Goal: Entertainment & Leisure: Consume media (video, audio)

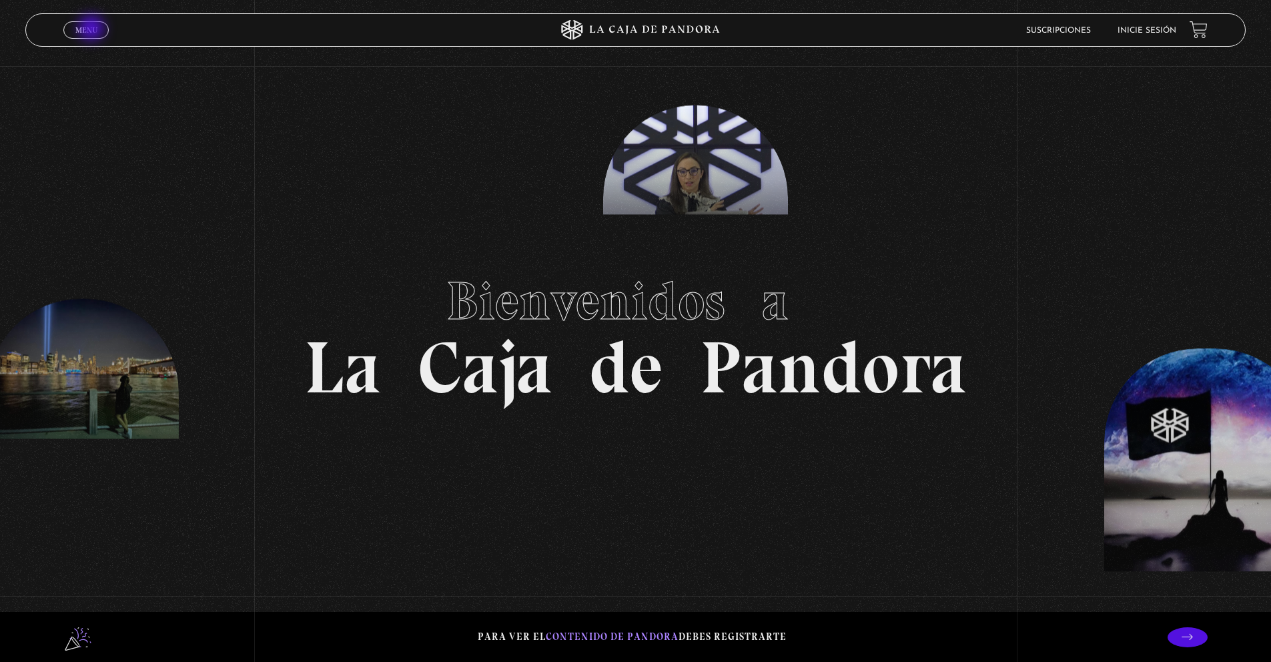
click at [93, 29] on span "Menu" at bounding box center [86, 30] width 22 height 8
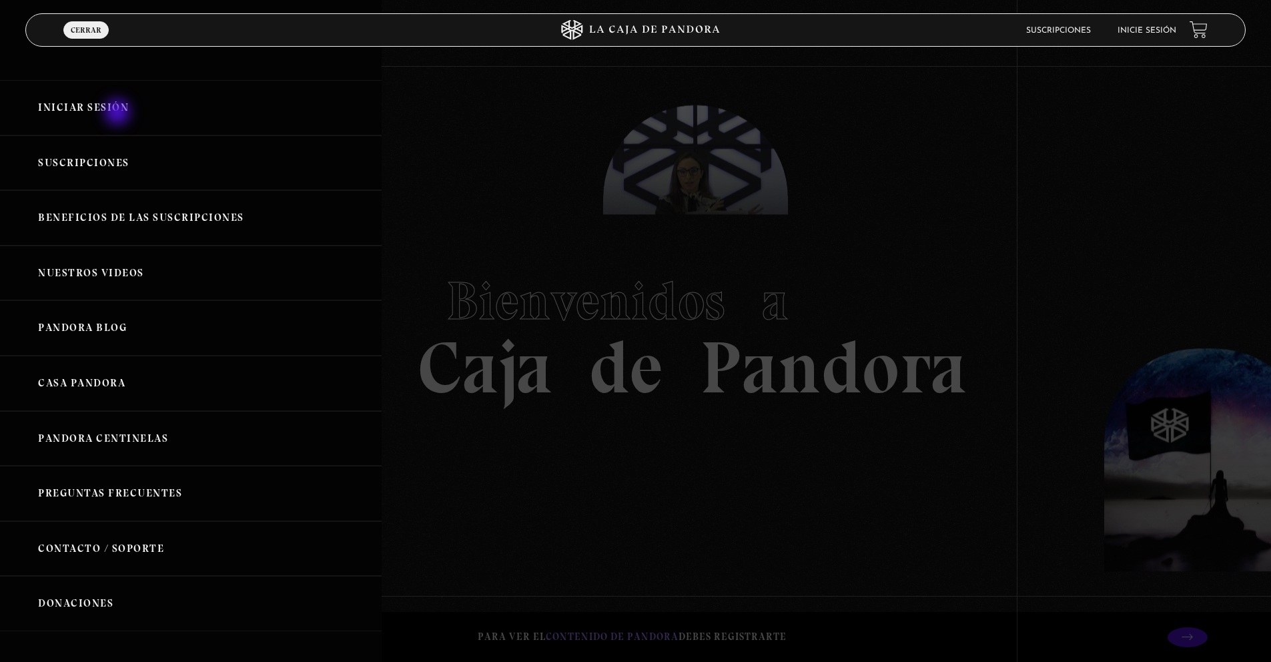
click at [119, 113] on link "Iniciar Sesión" at bounding box center [191, 107] width 382 height 55
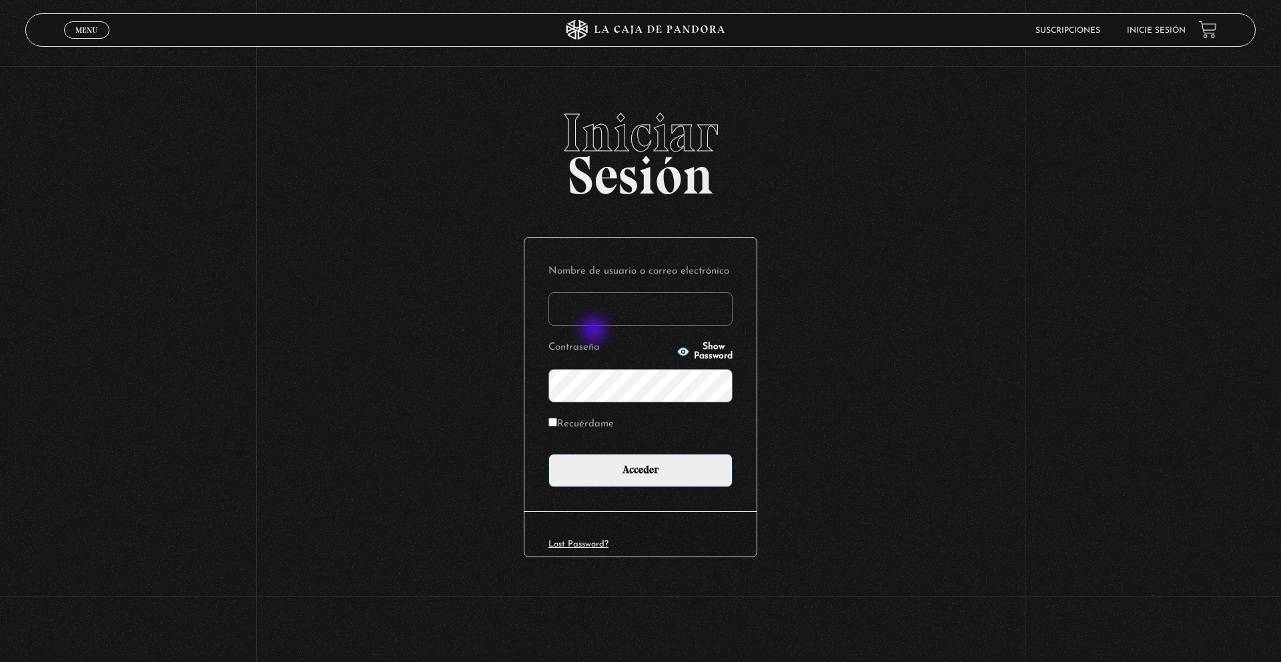
type input "kariportaf@gmail.com"
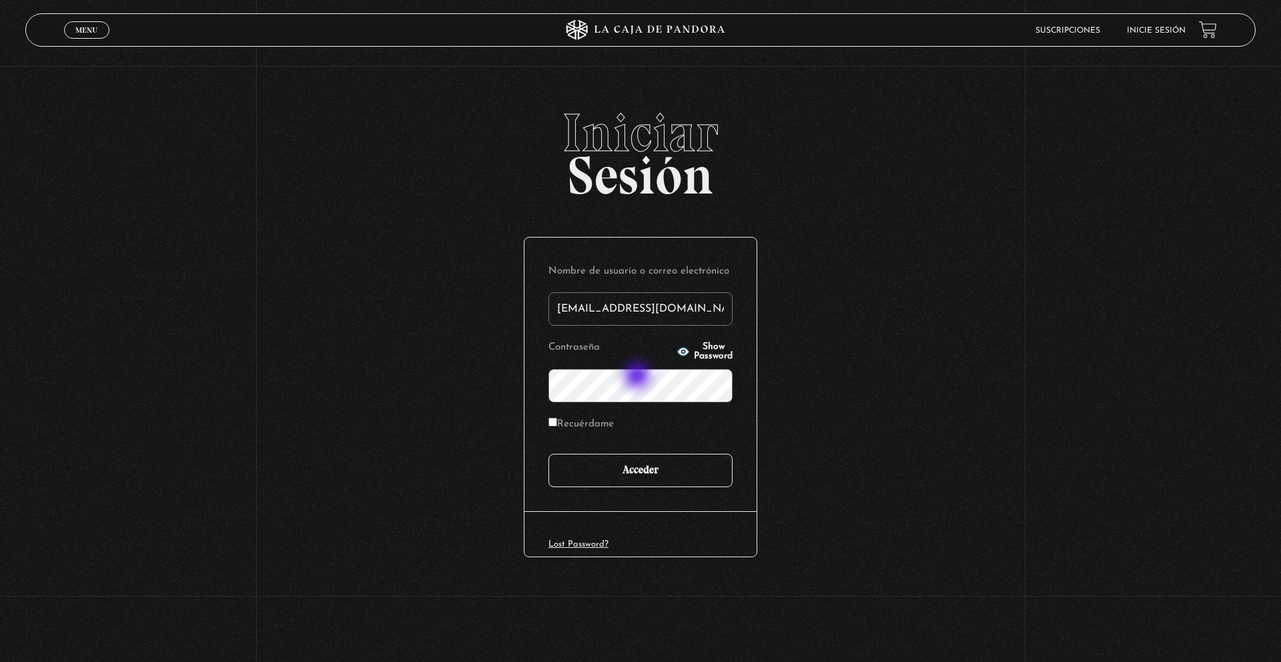
click at [573, 499] on div "Nombre de usuario o correo electrónico kariportaf@gmail.com Contraseña Show Pas…" at bounding box center [640, 373] width 232 height 273
click at [580, 424] on label "Recuérdame" at bounding box center [580, 424] width 65 height 21
click at [557, 424] on input "Recuérdame" at bounding box center [552, 422] width 9 height 9
checkbox input "true"
click at [638, 470] on input "Acceder" at bounding box center [640, 470] width 184 height 33
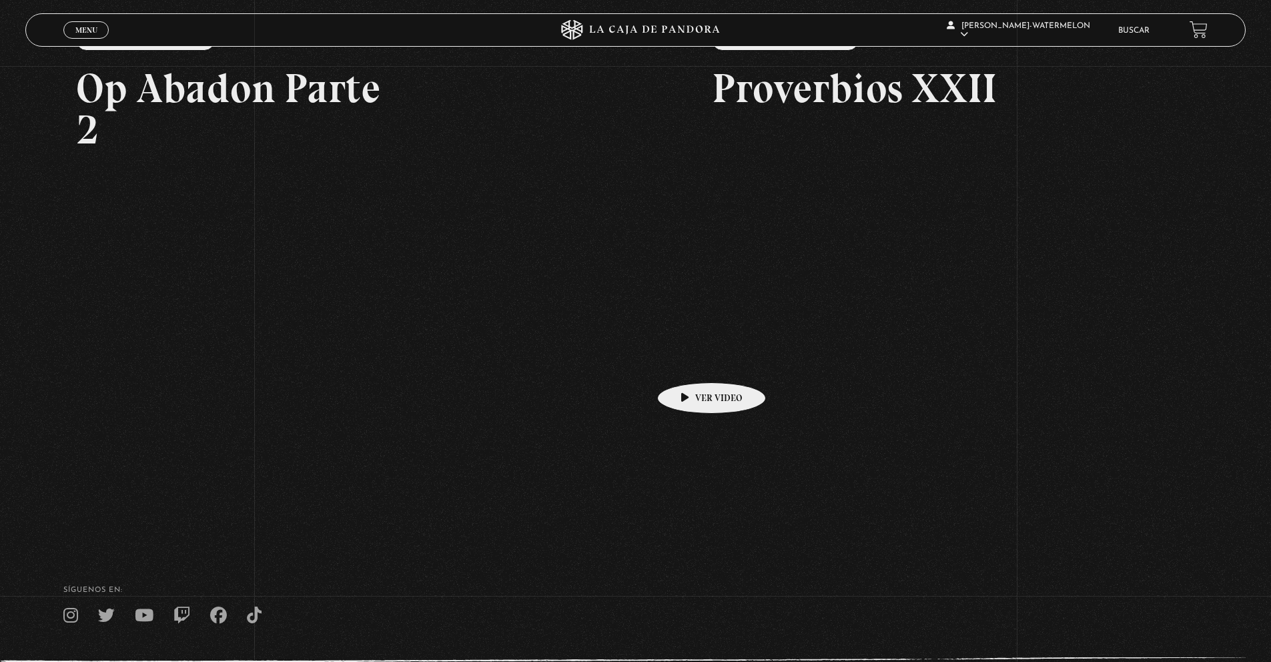
scroll to position [301, 0]
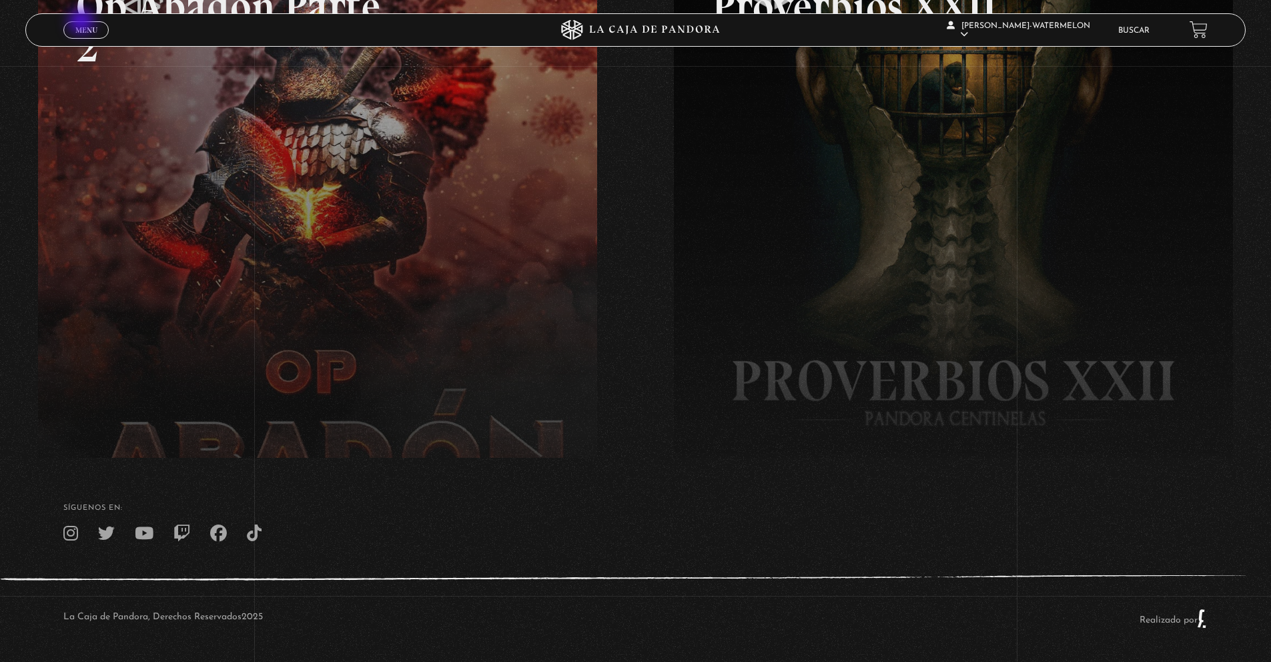
click at [83, 23] on link "Menu Cerrar" at bounding box center [85, 29] width 45 height 17
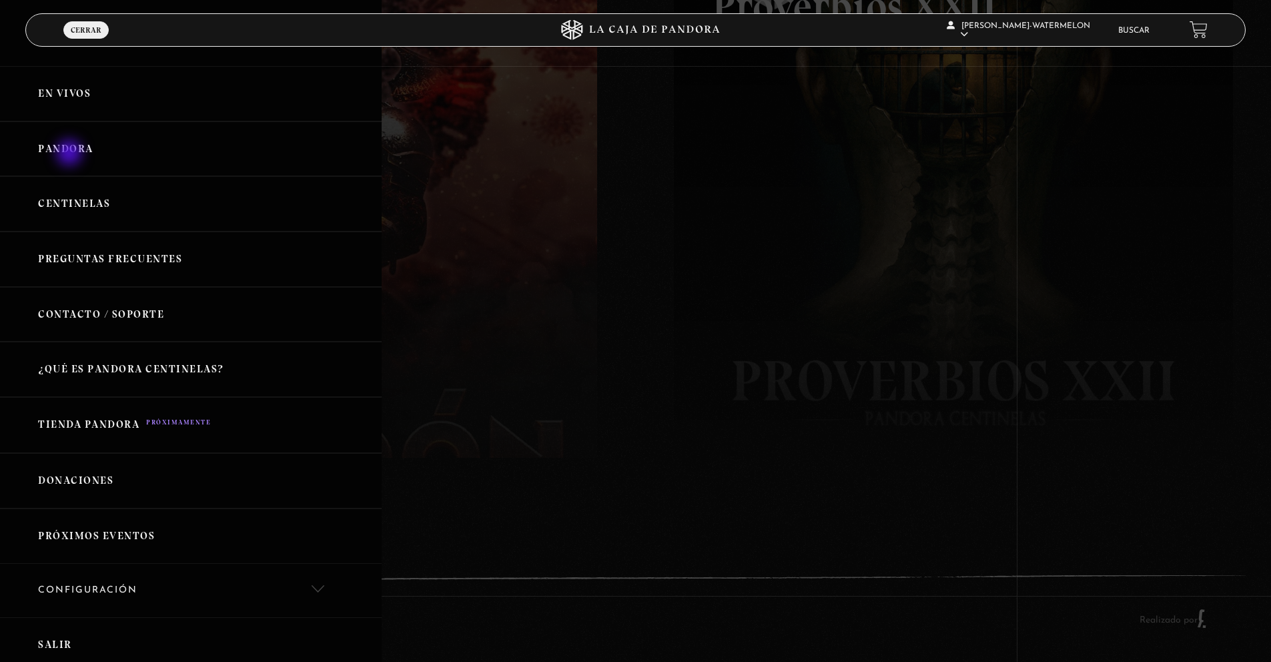
click at [71, 153] on link "Pandora" at bounding box center [191, 148] width 382 height 55
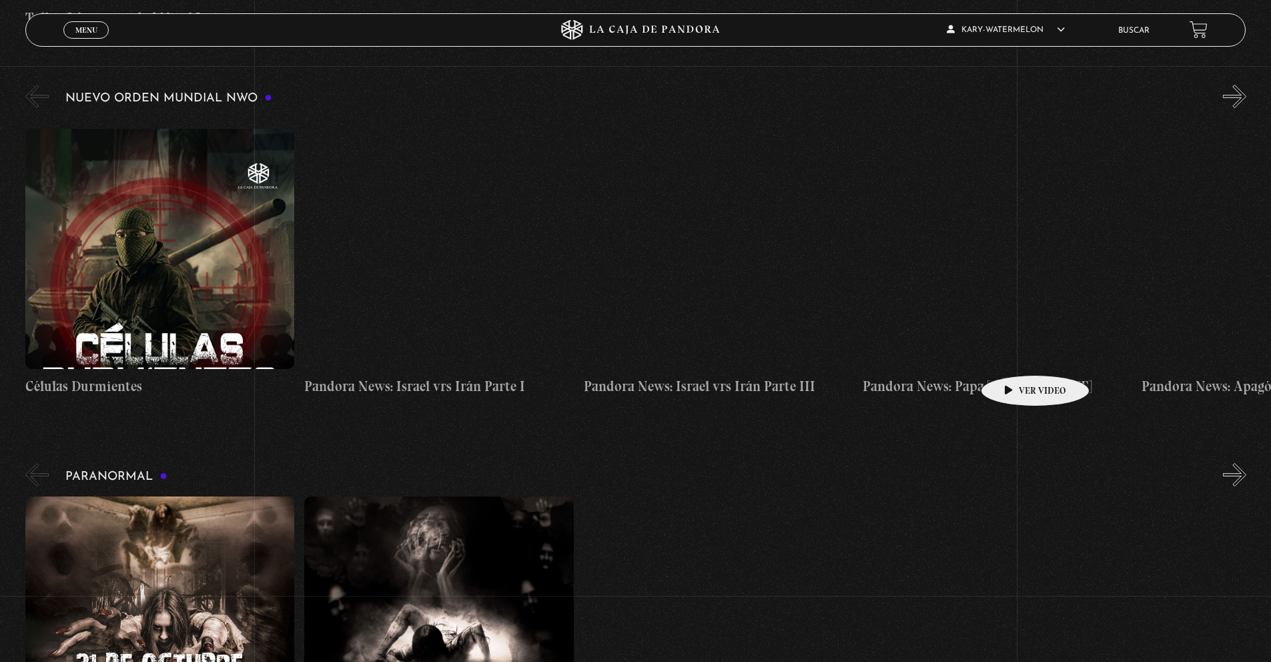
scroll to position [910, 0]
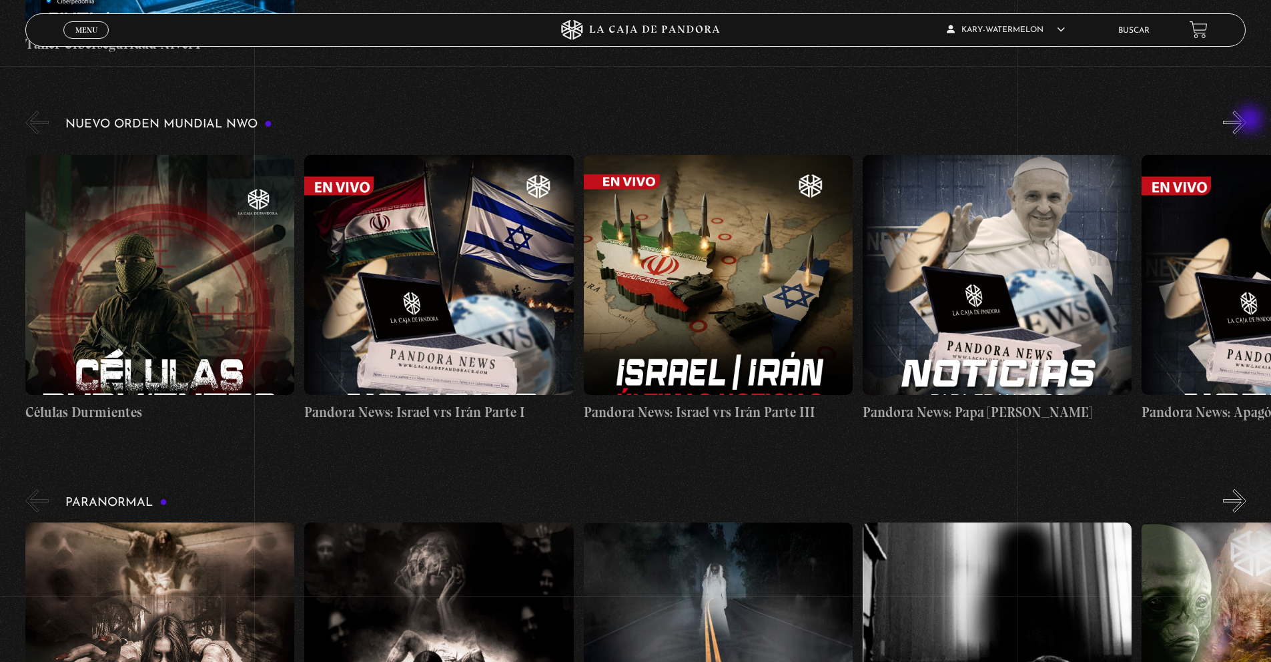
click at [1246, 121] on button "»" at bounding box center [1234, 122] width 23 height 23
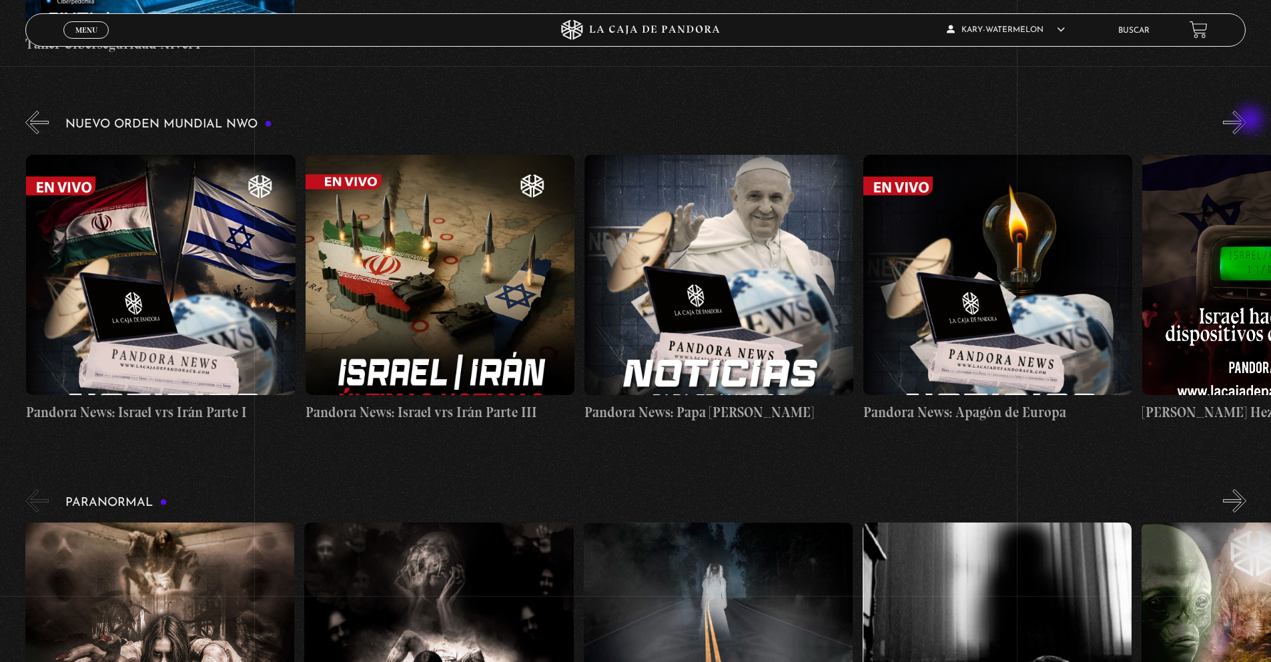
click at [1246, 121] on button "»" at bounding box center [1234, 122] width 23 height 23
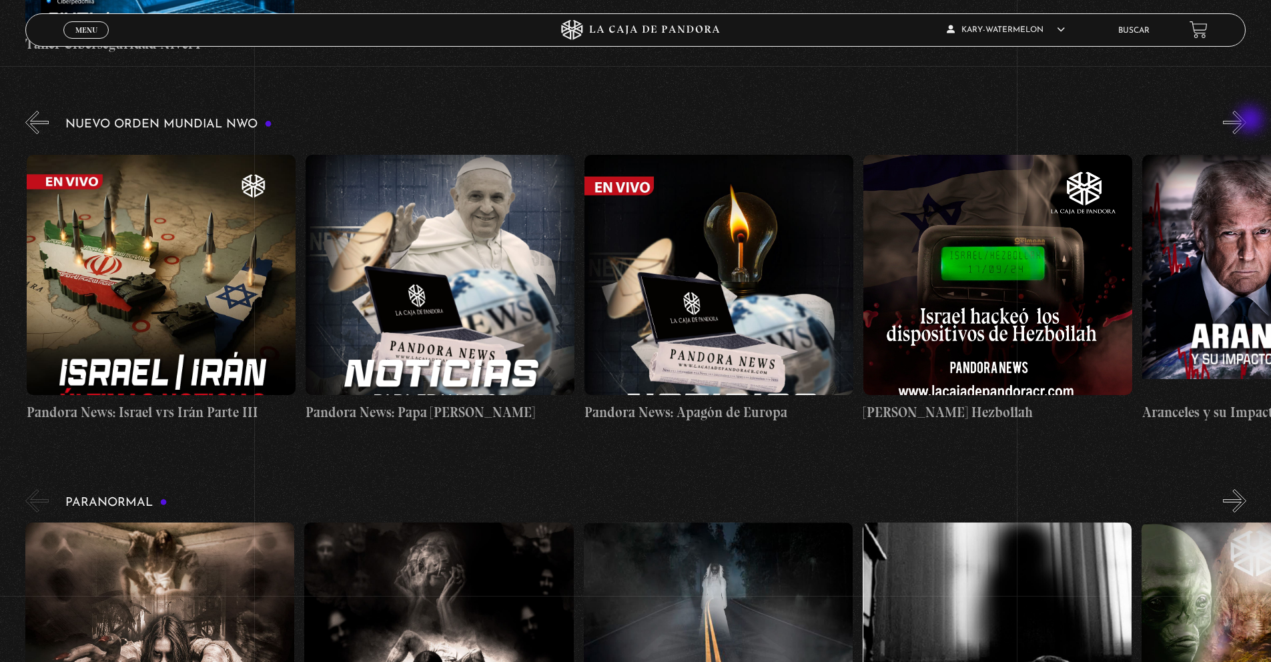
click at [1246, 121] on button "»" at bounding box center [1234, 122] width 23 height 23
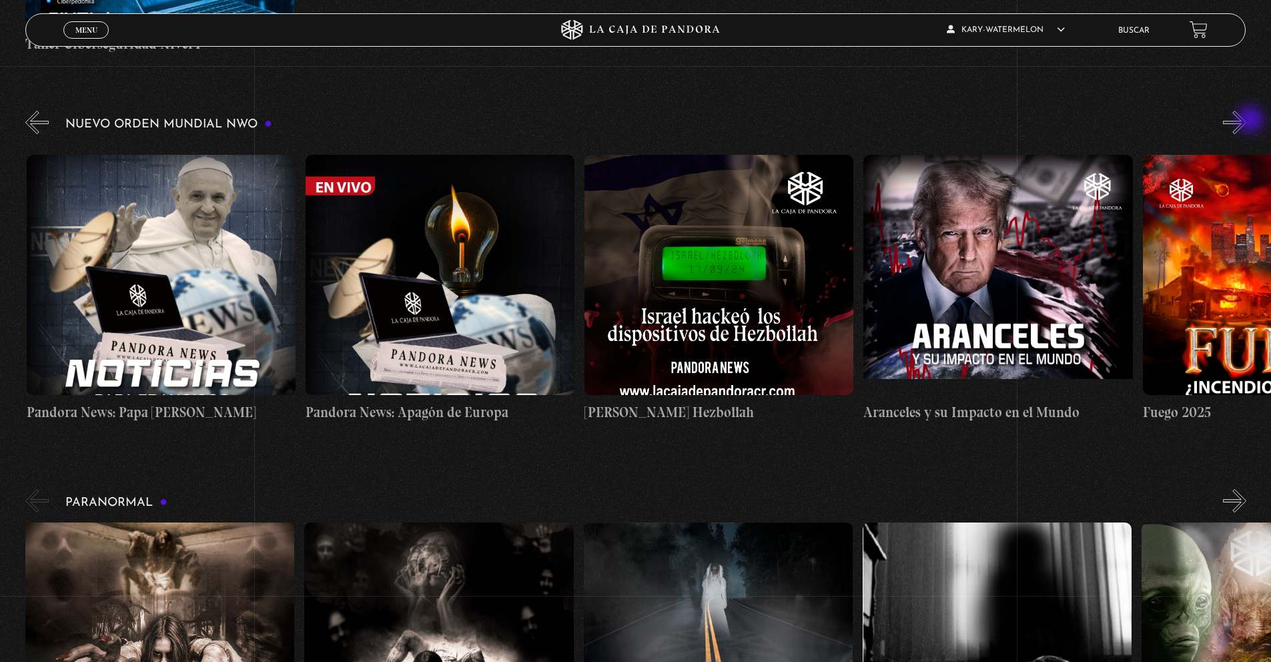
click at [1246, 121] on button "»" at bounding box center [1234, 122] width 23 height 23
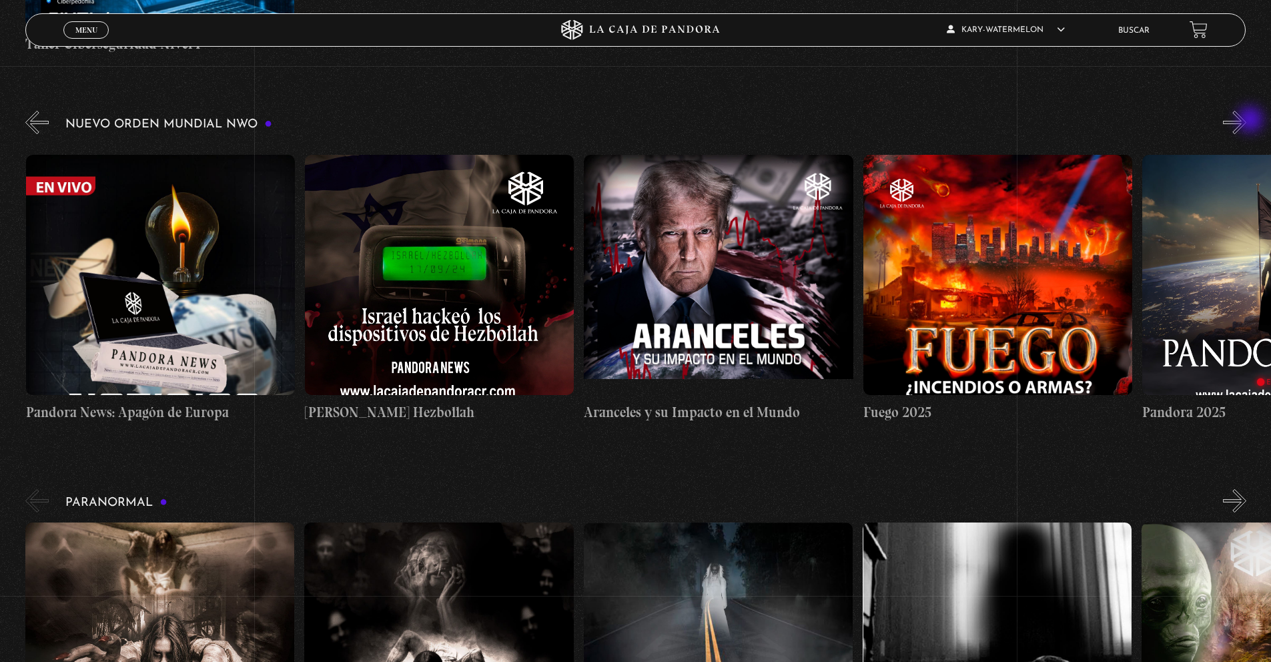
click at [1246, 121] on button "»" at bounding box center [1234, 122] width 23 height 23
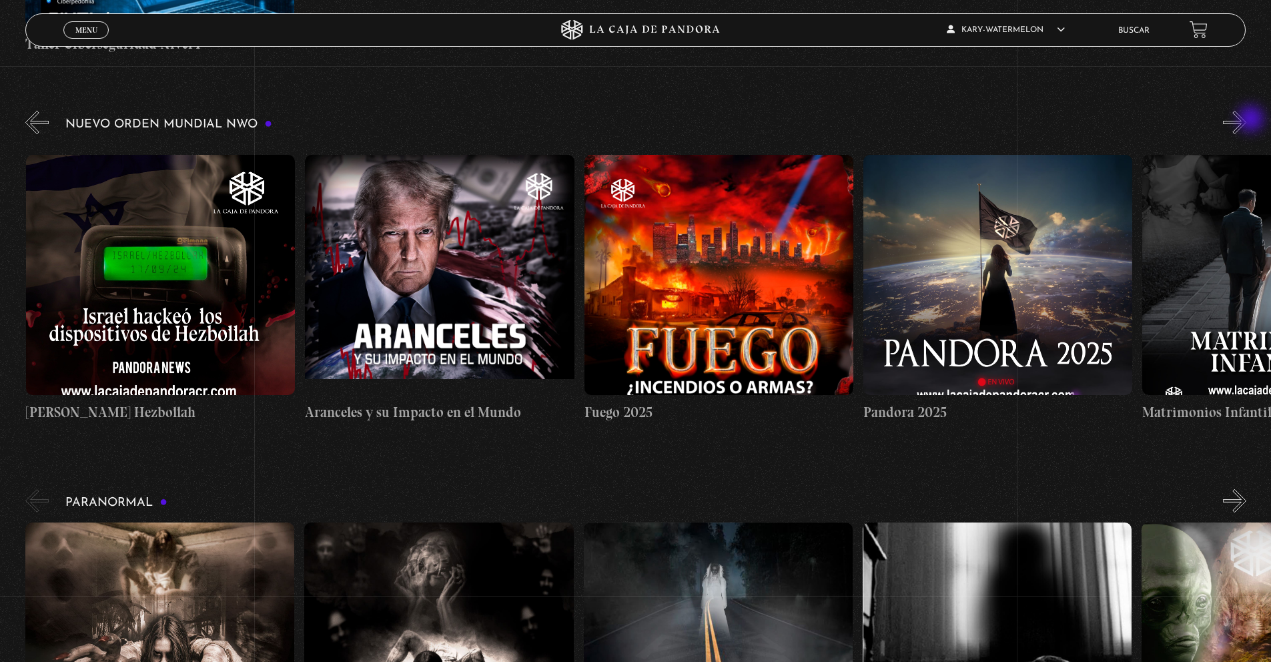
click at [1246, 120] on button "»" at bounding box center [1234, 122] width 23 height 23
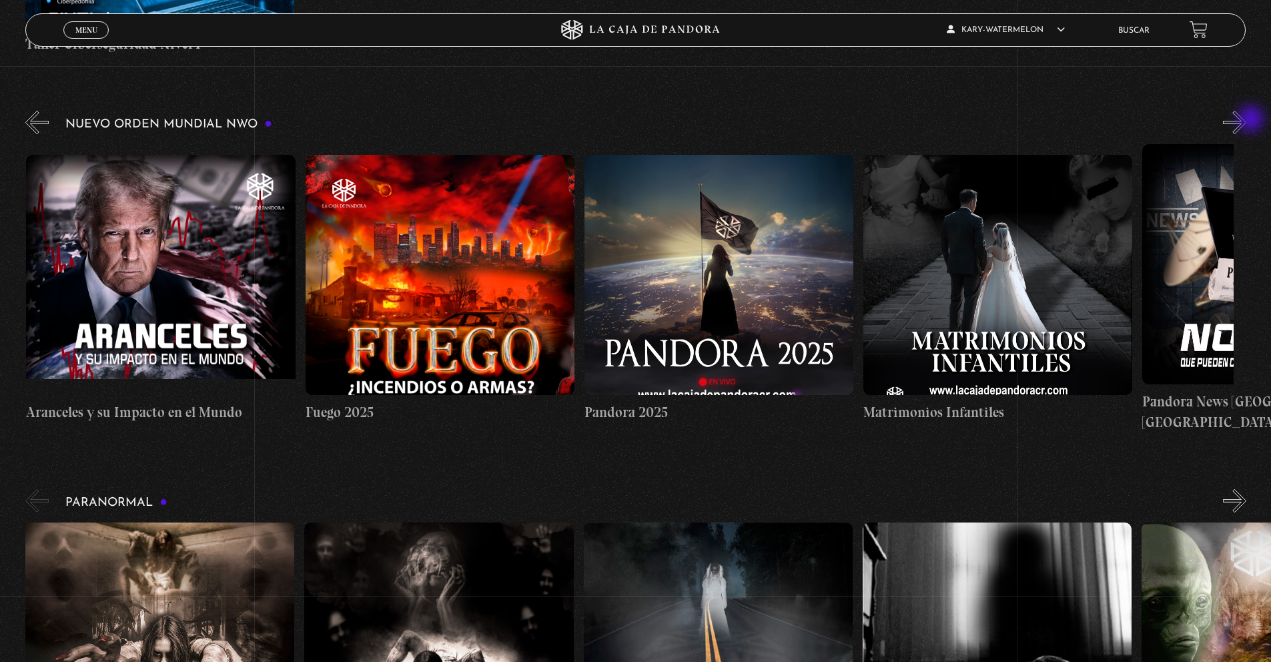
click at [1246, 120] on button "»" at bounding box center [1234, 122] width 23 height 23
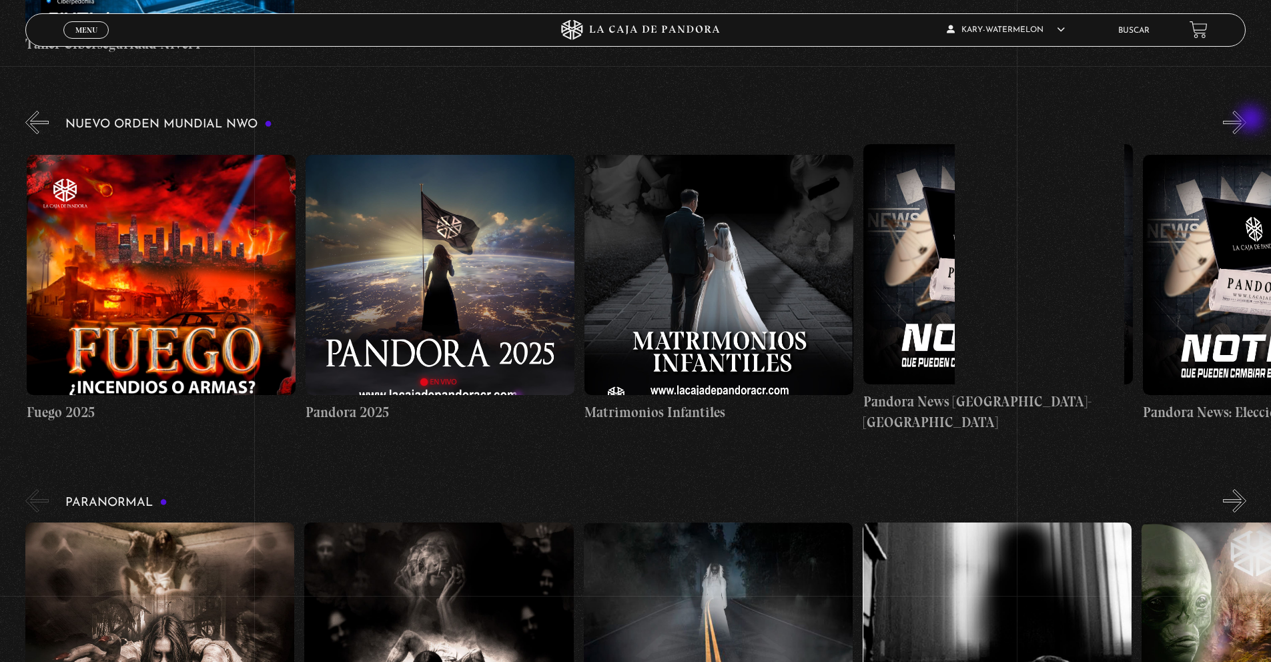
click at [1246, 120] on button "»" at bounding box center [1234, 122] width 23 height 23
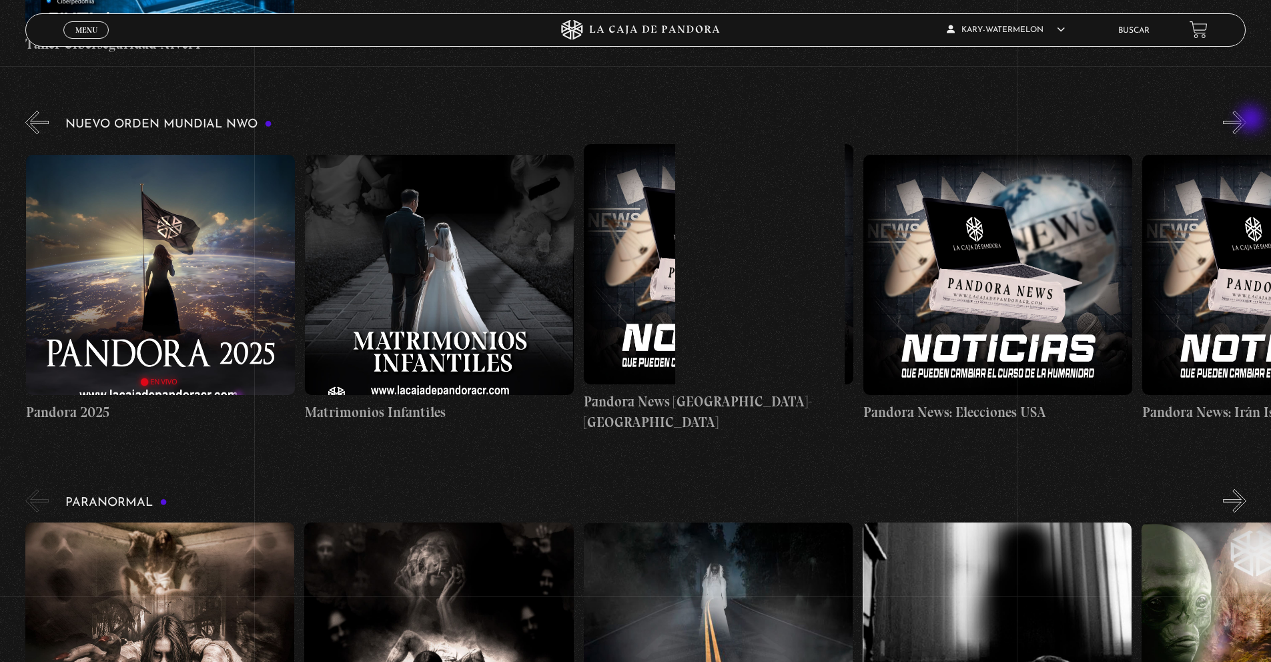
click at [1246, 120] on button "»" at bounding box center [1234, 122] width 23 height 23
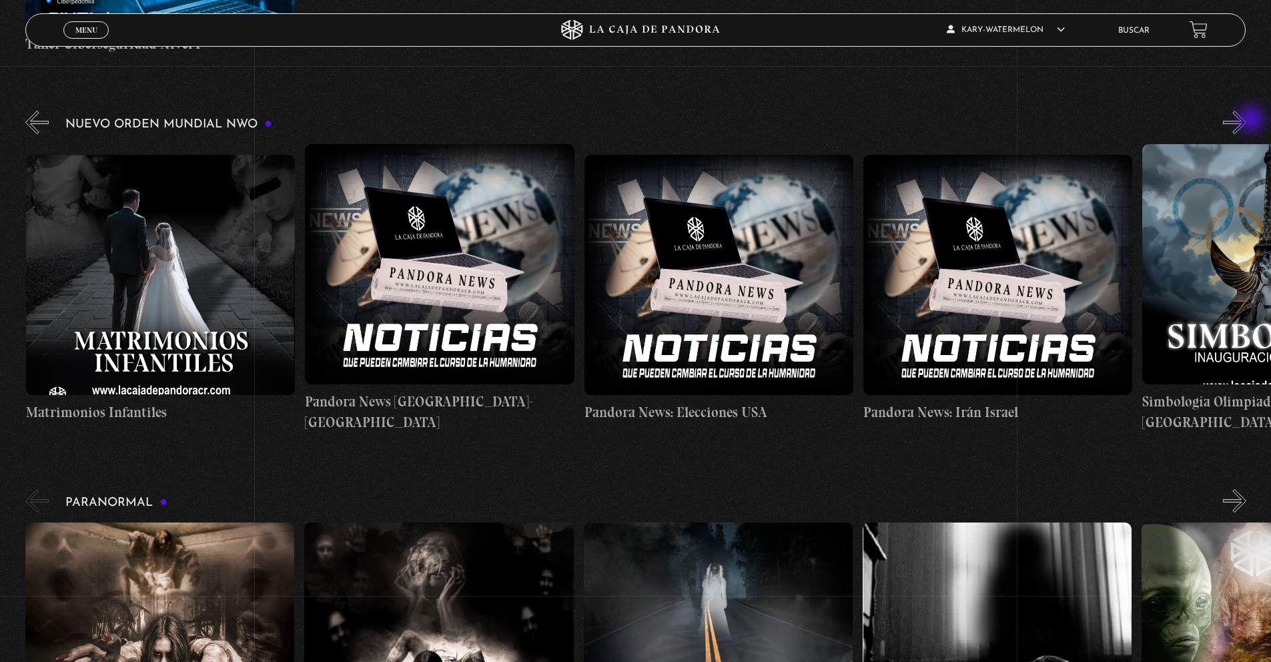
scroll to position [0, 2511]
click at [764, 319] on figure at bounding box center [718, 275] width 269 height 240
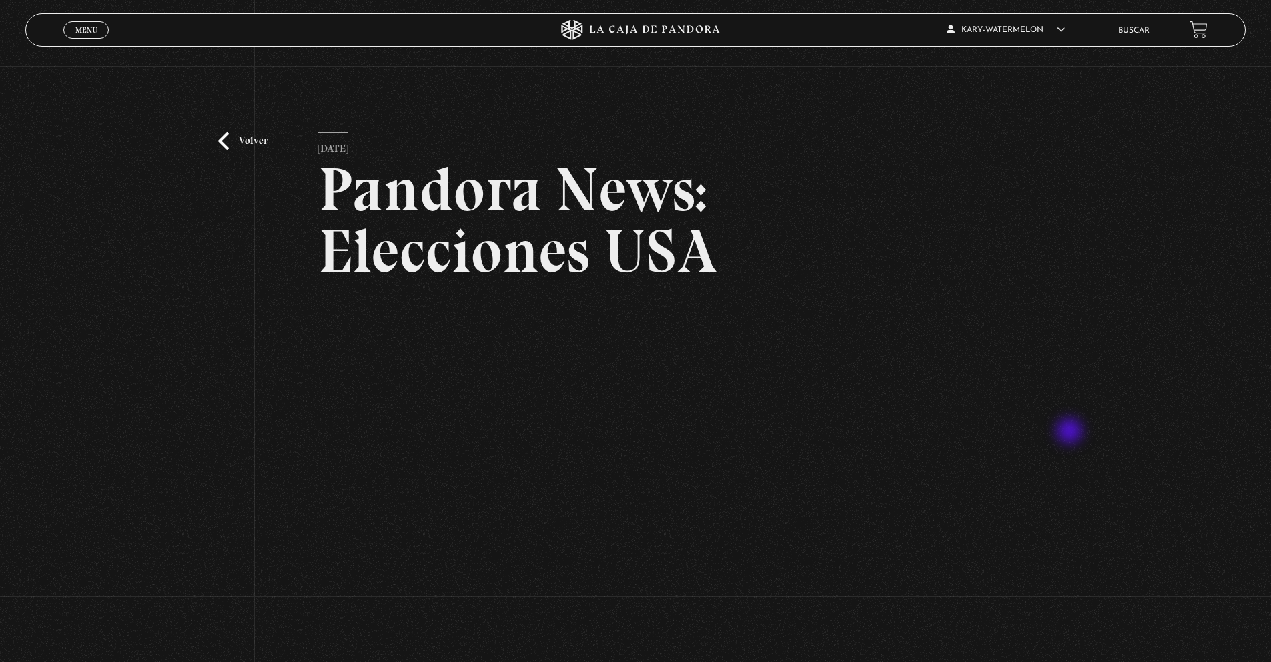
click at [1071, 432] on div "Volver 26 noviembre, 2024 Pandora News: Elecciones USA WhatsApp Twitter Messeng…" at bounding box center [635, 393] width 1271 height 654
